Goal: Information Seeking & Learning: Learn about a topic

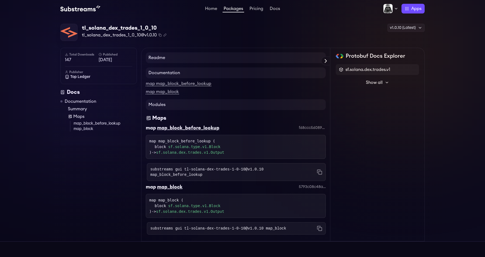
click at [124, 209] on div "Total Downloads 147 Published 1 years ago Publisher Top Ledger Docs Documentati…" at bounding box center [100, 145] width 81 height 194
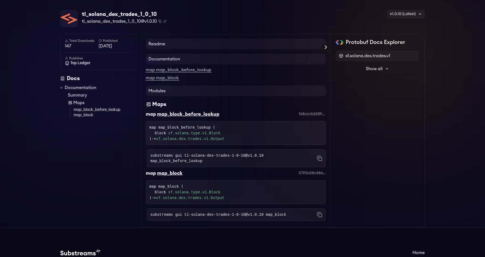
scroll to position [17, 0]
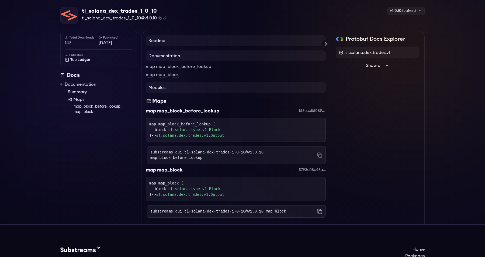
click at [174, 91] on h4 "Modules" at bounding box center [236, 87] width 180 height 11
click at [162, 88] on h4 "Modules" at bounding box center [236, 87] width 180 height 11
click at [163, 73] on link "map map_block" at bounding box center [162, 75] width 33 height 5
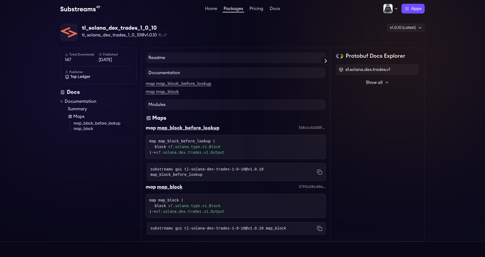
click at [73, 102] on link "Documentation" at bounding box center [81, 101] width 32 height 6
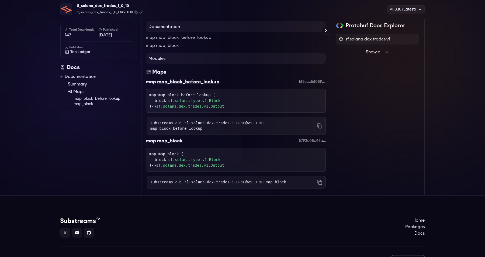
scroll to position [48, 0]
click at [75, 68] on div "Docs" at bounding box center [98, 68] width 77 height 8
click at [77, 51] on span "Top Ledger" at bounding box center [80, 51] width 20 height 5
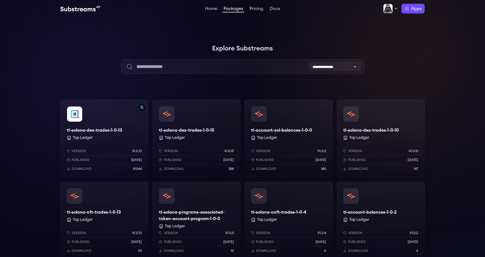
click at [297, 124] on div "tl-account-sol-balances-1-0-0 Top Ledger Version v1.0.0 Published 1 years ago D…" at bounding box center [289, 139] width 88 height 78
click at [210, 135] on div "tl-solana-dex-trades-1-0-15 Top Ledger Version v1.0.15 Published 1 years ago Do…" at bounding box center [197, 139] width 88 height 78
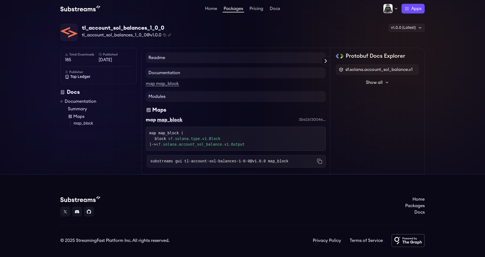
click at [373, 80] on span "Show all" at bounding box center [374, 82] width 17 height 6
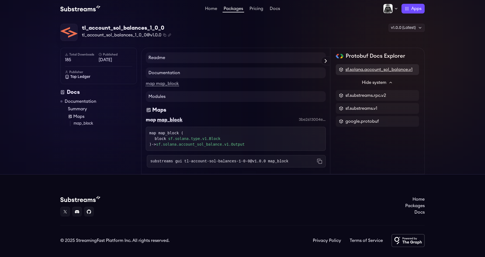
click at [376, 67] on span "sf.solana.account_sol_balance.v1" at bounding box center [379, 69] width 67 height 6
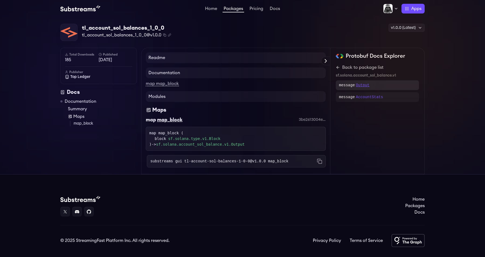
click at [364, 86] on p "Output" at bounding box center [362, 85] width 13 height 5
click at [370, 91] on span "AccountStats" at bounding box center [372, 90] width 23 height 4
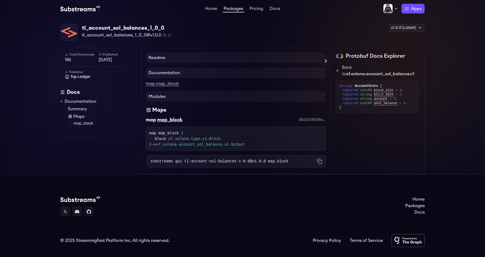
click at [385, 98] on span "account" at bounding box center [380, 99] width 13 height 4
click at [382, 104] on span "post_balance" at bounding box center [385, 103] width 23 height 4
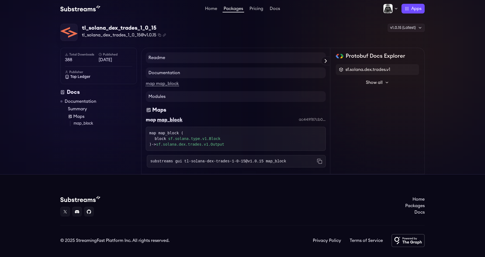
click at [380, 80] on span "Show all" at bounding box center [374, 82] width 17 height 6
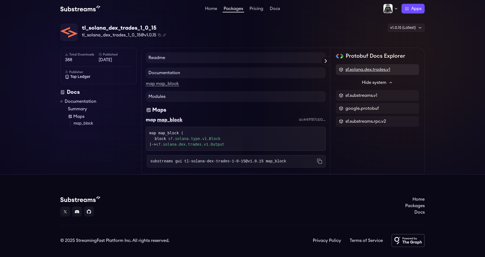
click at [381, 70] on span "sf.solana.dex.trades.v1" at bounding box center [368, 69] width 45 height 6
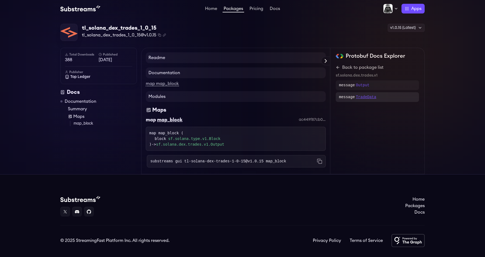
click at [361, 98] on p "TradeData" at bounding box center [366, 96] width 20 height 5
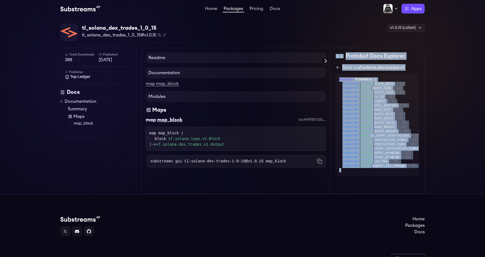
drag, startPoint x: 344, startPoint y: 173, endPoint x: 340, endPoint y: 54, distance: 119.0
click at [340, 54] on div "Protobuf Docs Explorer sf.solana.dex.trades.v1 Hide system sf.substreams.v1 goo…" at bounding box center [377, 120] width 83 height 137
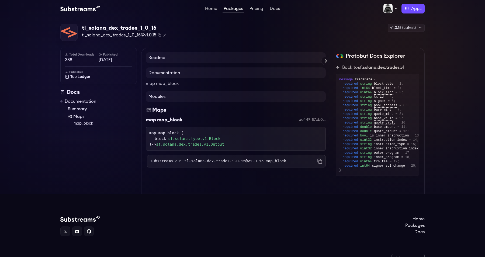
click at [206, 33] on div "tl_solana_dex_trades_1_0_15 tl_solana_dex_trades_1_0_15@v1.0.15 Copied! Copied!…" at bounding box center [242, 33] width 365 height 18
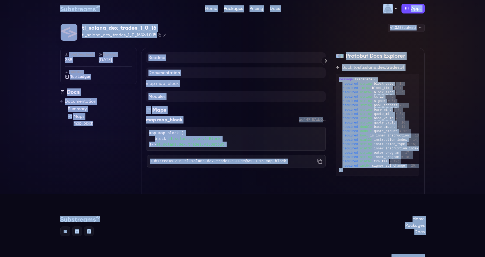
copy body "Lore Ipsumdol Sitamet Cons Adipisc Elitsed Doeiusmo Tempor Inci Utlabore Etdolo…"
